Goal: Navigation & Orientation: Understand site structure

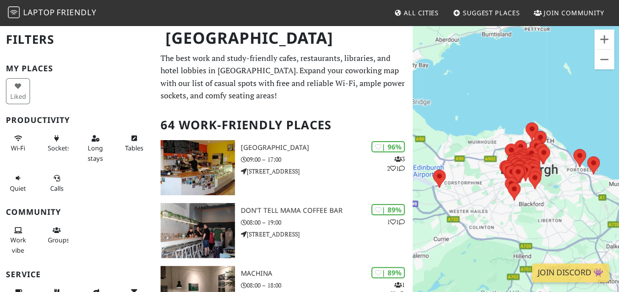
click at [536, 192] on div "To navigate, press the arrow keys." at bounding box center [516, 171] width 206 height 292
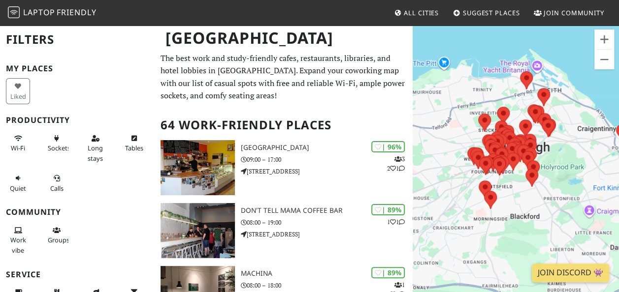
click at [512, 189] on div "To navigate, press the arrow keys." at bounding box center [516, 171] width 206 height 292
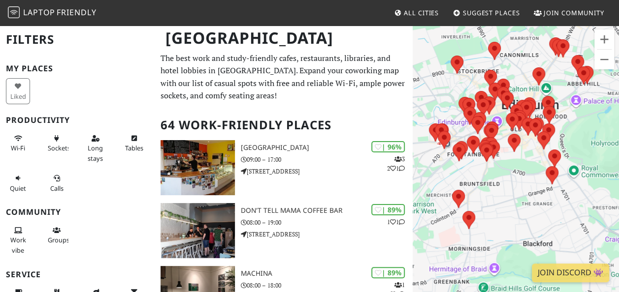
click at [468, 161] on div "To navigate, press the arrow keys." at bounding box center [516, 171] width 206 height 292
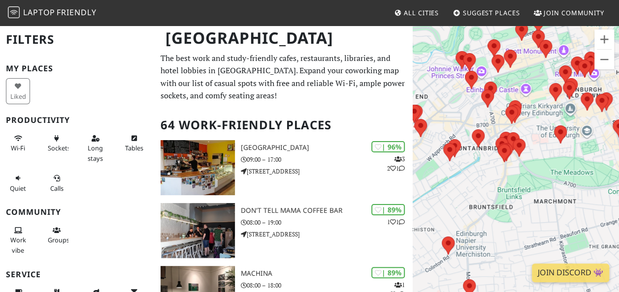
click at [463, 159] on div "To navigate, press the arrow keys." at bounding box center [516, 171] width 206 height 292
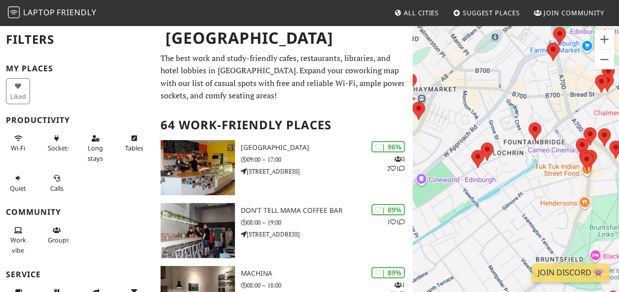
drag, startPoint x: 462, startPoint y: 167, endPoint x: 506, endPoint y: 172, distance: 43.6
click at [506, 172] on div "To navigate, press the arrow keys." at bounding box center [516, 171] width 206 height 292
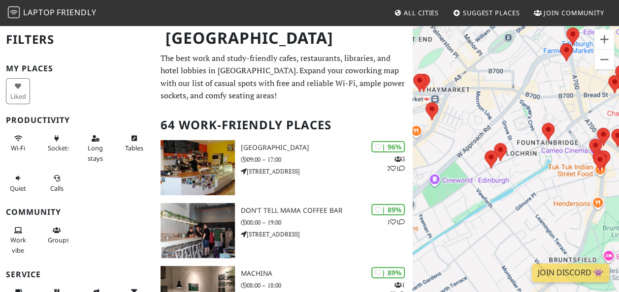
click at [565, 133] on div "To navigate, press the arrow keys." at bounding box center [516, 171] width 206 height 292
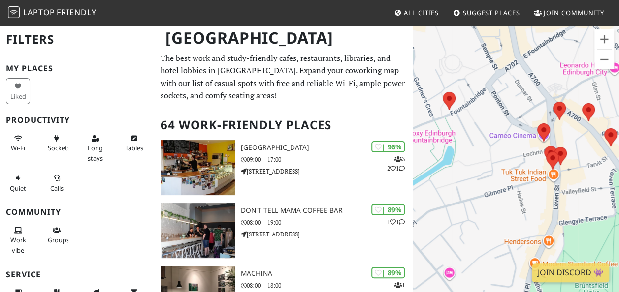
drag, startPoint x: 553, startPoint y: 214, endPoint x: 469, endPoint y: 173, distance: 93.6
click at [469, 173] on div "To navigate, press the arrow keys." at bounding box center [516, 171] width 206 height 292
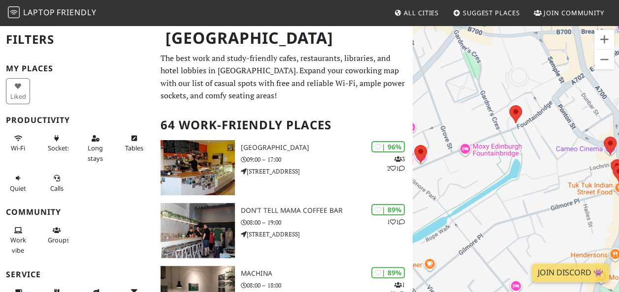
click at [542, 119] on div "To navigate, press the arrow keys." at bounding box center [516, 171] width 206 height 292
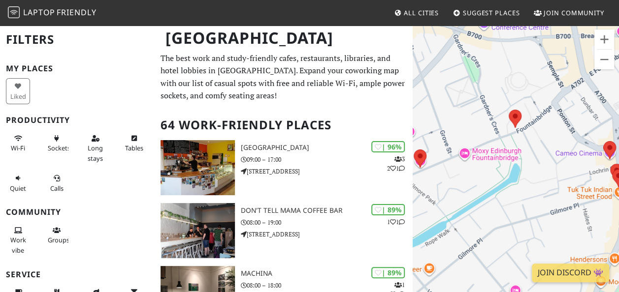
drag, startPoint x: 552, startPoint y: 68, endPoint x: 548, endPoint y: 121, distance: 52.9
click at [548, 121] on div "To navigate, press the arrow keys." at bounding box center [516, 171] width 206 height 292
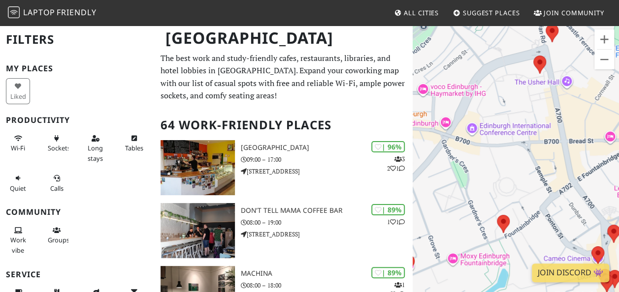
click at [548, 119] on div "To navigate, press the arrow keys." at bounding box center [516, 171] width 206 height 292
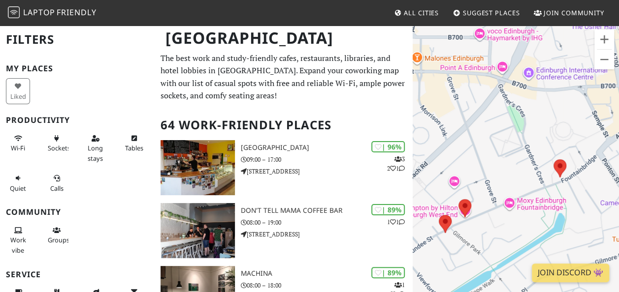
drag, startPoint x: 486, startPoint y: 218, endPoint x: 554, endPoint y: 85, distance: 149.3
click at [554, 85] on div "To navigate, press the arrow keys." at bounding box center [516, 171] width 206 height 292
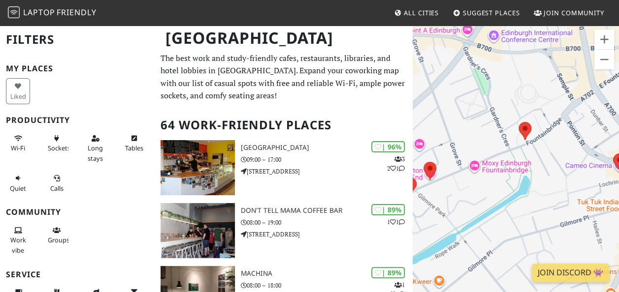
drag, startPoint x: 507, startPoint y: 141, endPoint x: 415, endPoint y: 106, distance: 98.9
click at [415, 106] on div "To navigate, press the arrow keys." at bounding box center [516, 171] width 206 height 292
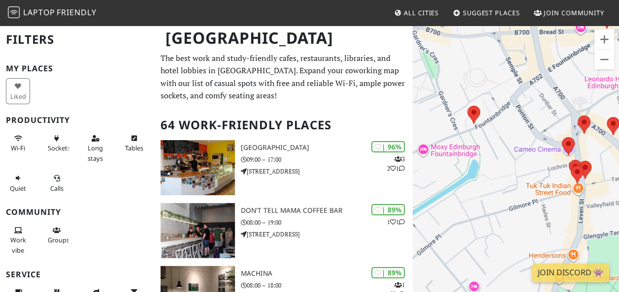
drag, startPoint x: 533, startPoint y: 212, endPoint x: 479, endPoint y: 201, distance: 55.6
click at [479, 201] on div "To navigate, press the arrow keys." at bounding box center [516, 171] width 206 height 292
